Goal: Task Accomplishment & Management: Complete application form

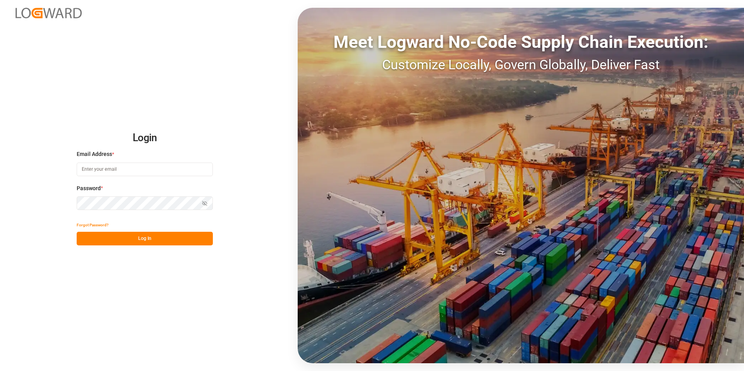
type input "[EMAIL_ADDRESS][DOMAIN_NAME]"
click at [164, 236] on button "Log In" at bounding box center [145, 239] width 136 height 14
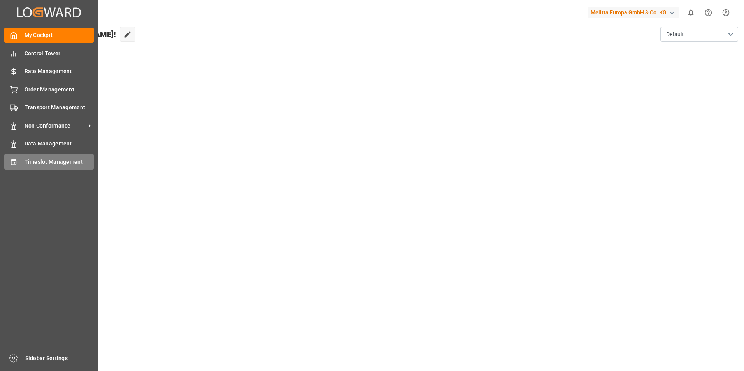
click at [53, 162] on span "Timeslot Management" at bounding box center [60, 162] width 70 height 8
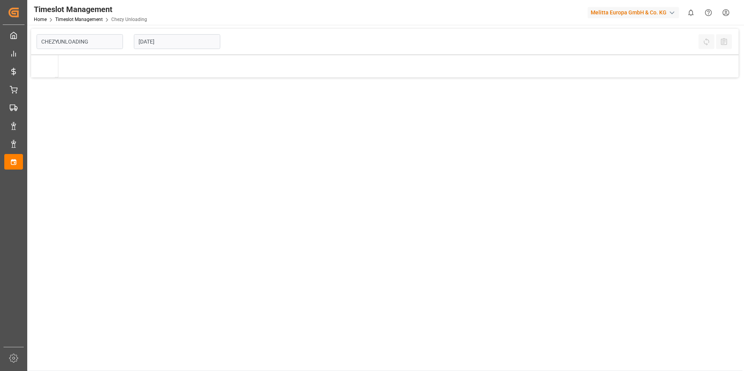
type input "Chezy Unloading"
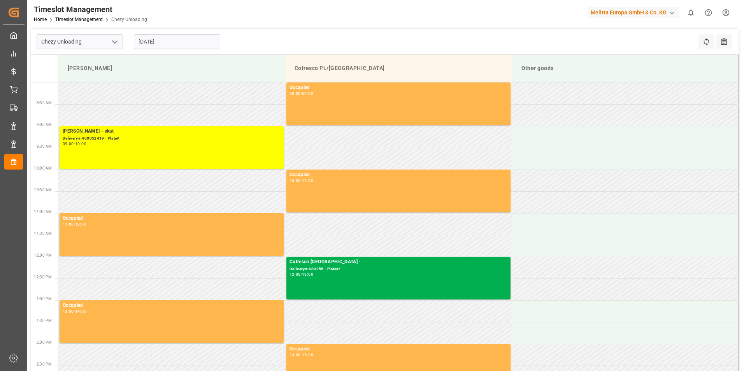
click at [159, 42] on input "[DATE]" at bounding box center [177, 41] width 86 height 15
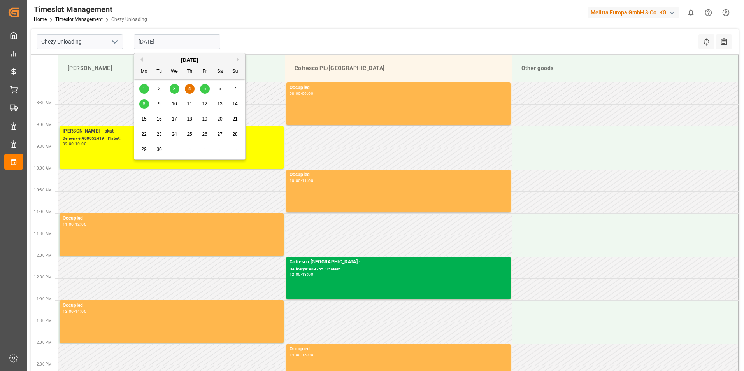
click at [155, 103] on div "9" at bounding box center [159, 104] width 10 height 9
type input "[DATE]"
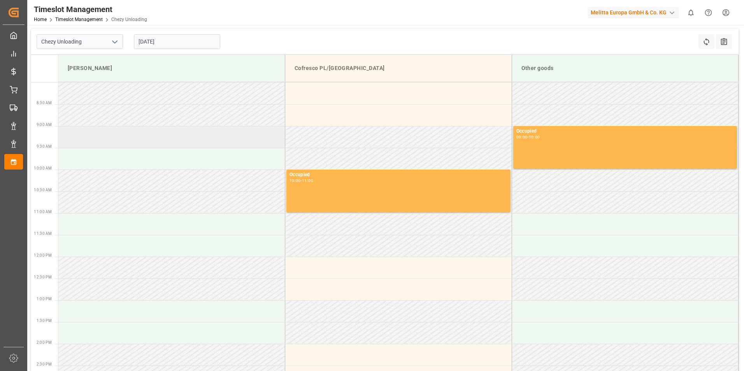
click at [168, 142] on td at bounding box center [171, 137] width 227 height 22
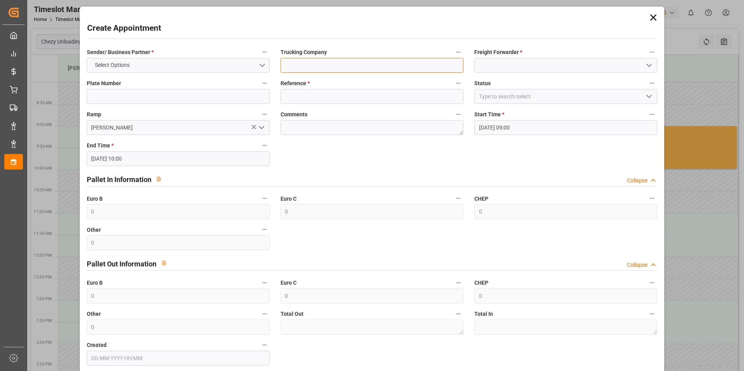
click at [334, 69] on input at bounding box center [371, 65] width 183 height 15
type input "skat"
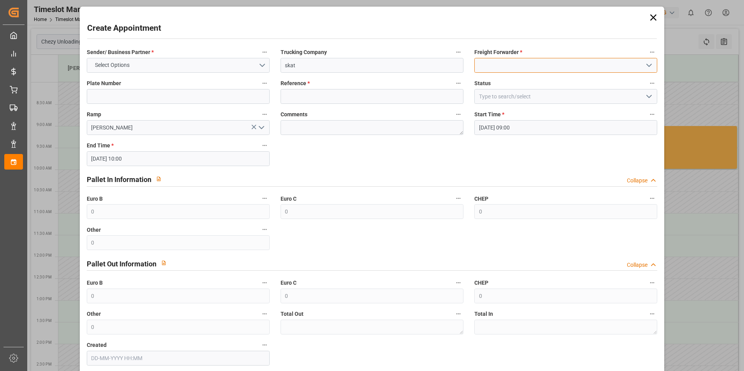
click at [483, 66] on input at bounding box center [565, 65] width 183 height 15
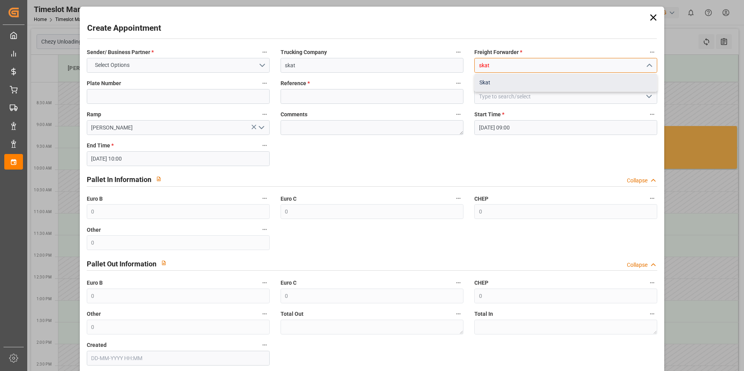
click at [485, 80] on div "Skat" at bounding box center [566, 83] width 182 height 18
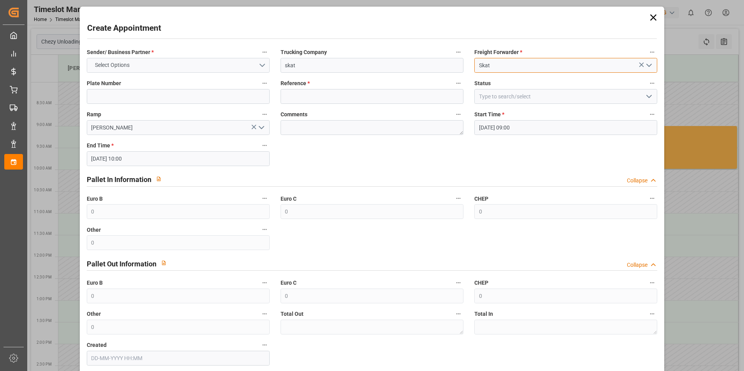
type input "Skat"
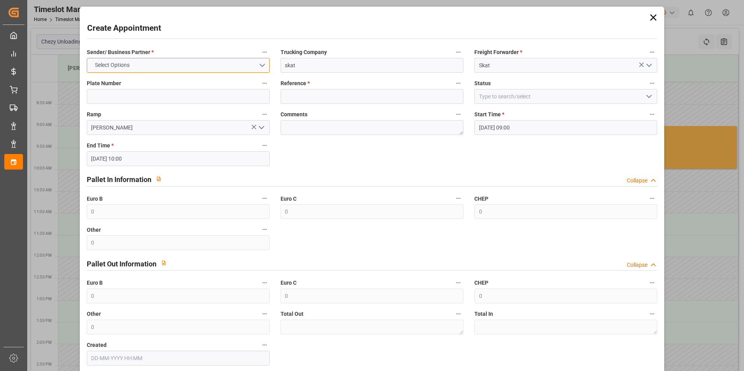
click at [214, 64] on button "Select Options" at bounding box center [178, 65] width 183 height 15
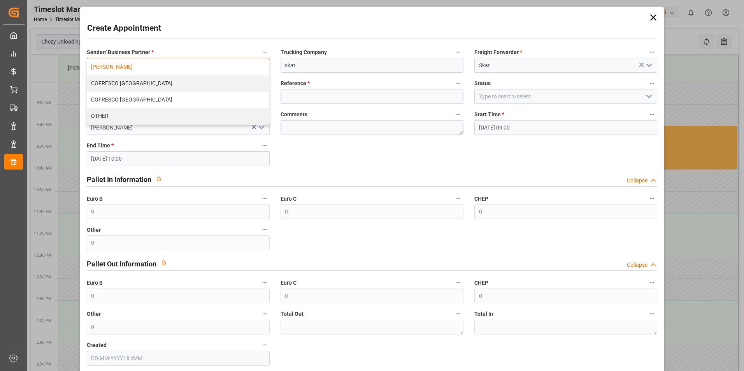
click at [136, 69] on div "[PERSON_NAME]" at bounding box center [178, 67] width 182 height 16
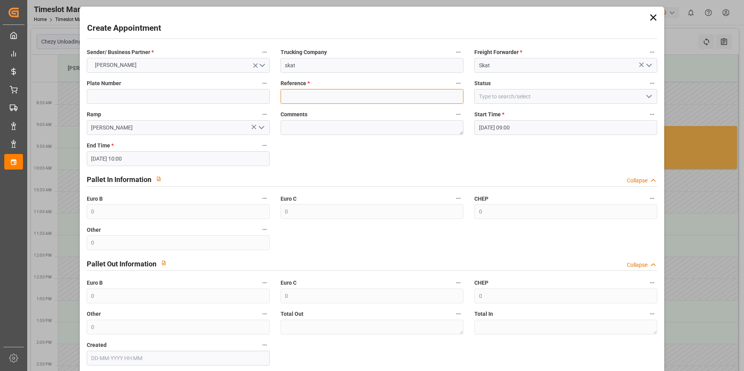
click at [324, 90] on input at bounding box center [371, 96] width 183 height 15
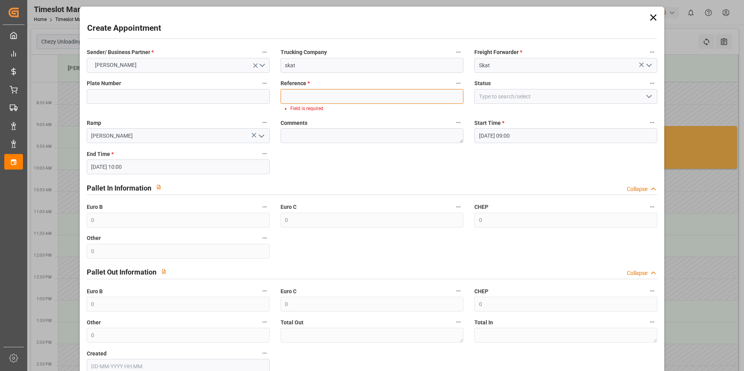
click at [308, 93] on input at bounding box center [371, 96] width 183 height 15
paste input "400052621"
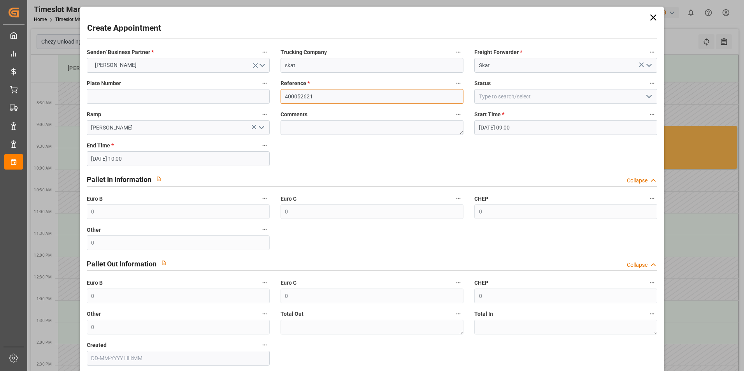
type input "400052621"
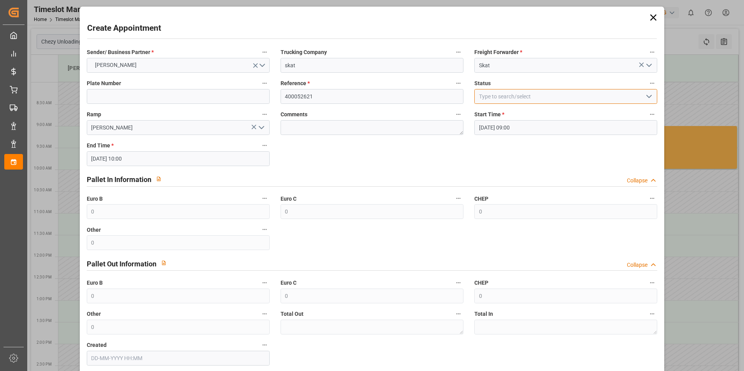
click at [525, 98] on input at bounding box center [565, 96] width 183 height 15
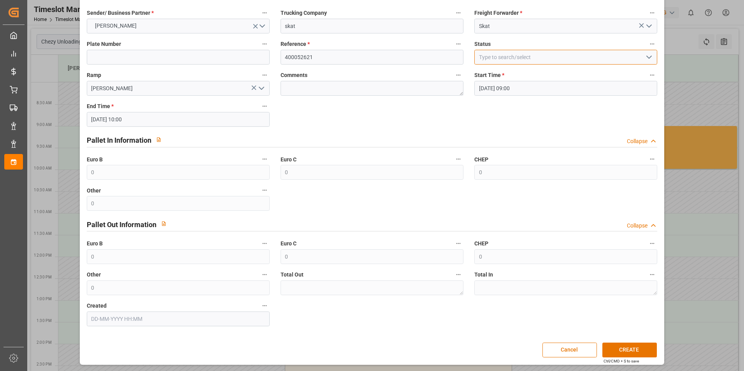
scroll to position [40, 0]
click at [634, 346] on button "CREATE" at bounding box center [629, 349] width 54 height 15
